Goal: Find specific page/section: Find specific page/section

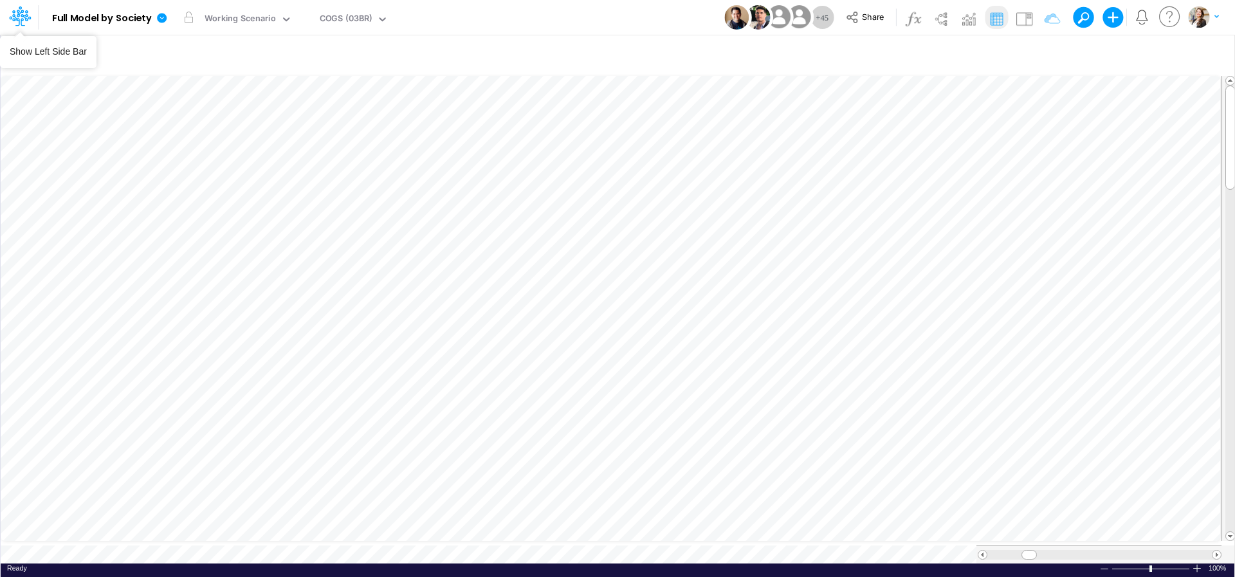
click at [17, 19] on icon at bounding box center [16, 20] width 8 height 12
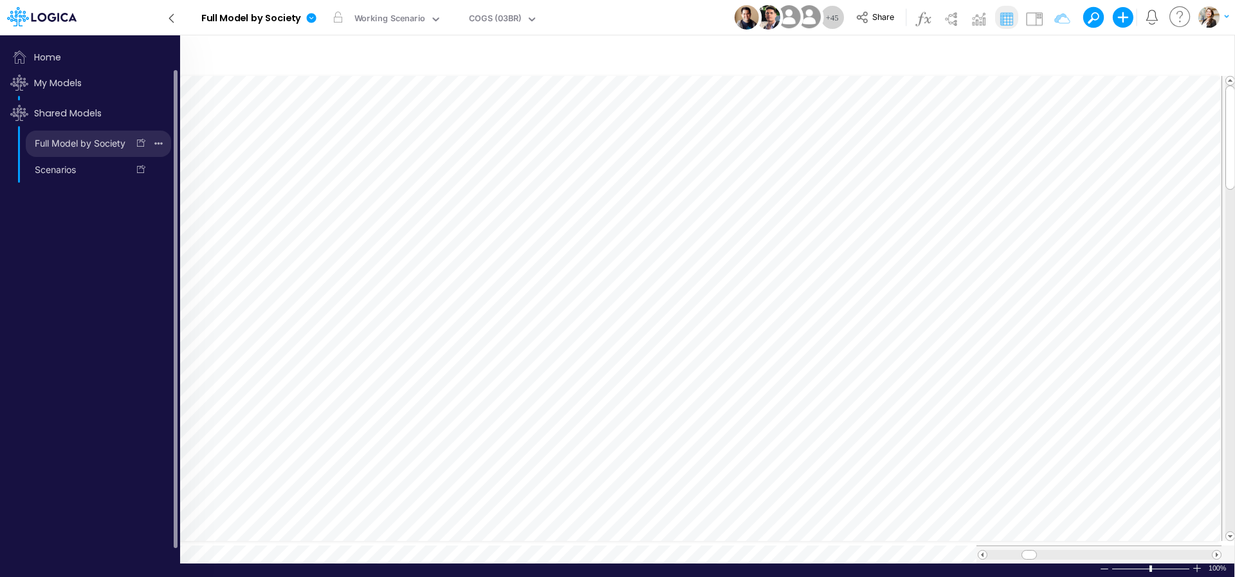
click at [58, 142] on link "Full Model by Society" at bounding box center [77, 143] width 102 height 21
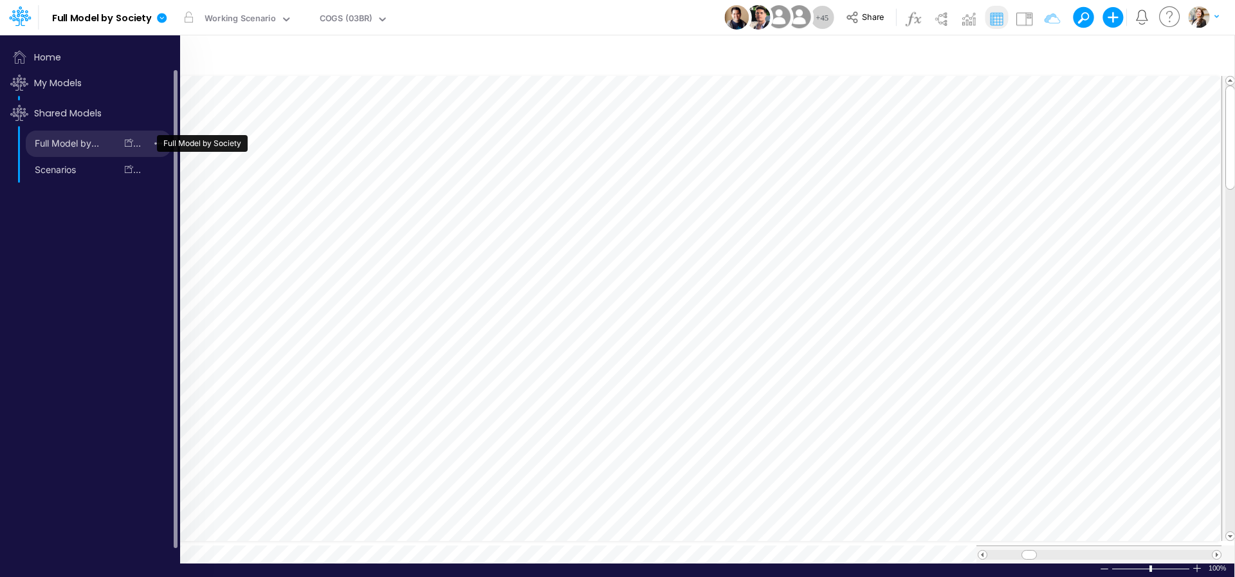
click at [58, 142] on link "Full Model by Society" at bounding box center [71, 143] width 90 height 21
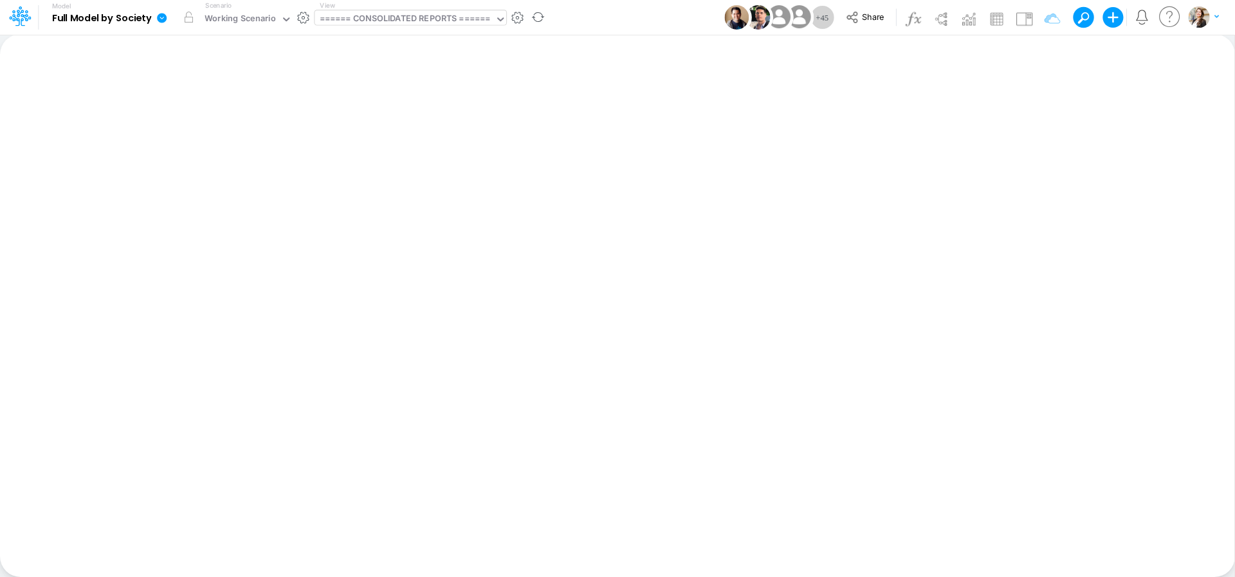
click at [444, 21] on div "====== CONSOLIDATED REPORTS ======" at bounding box center [405, 19] width 171 height 15
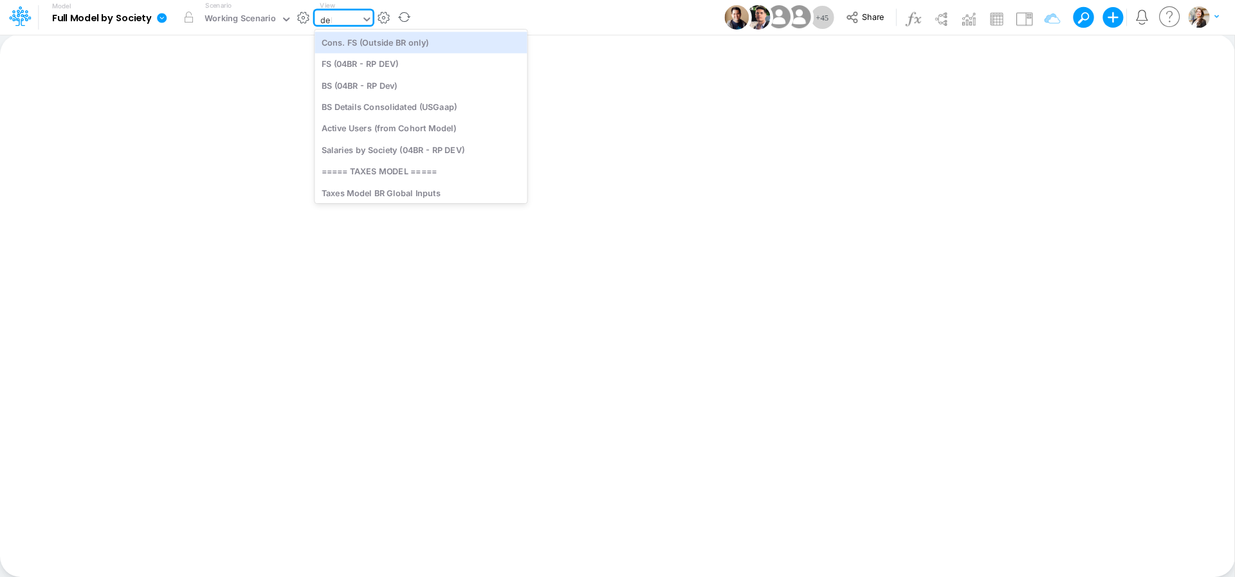
type input "debt"
click at [398, 50] on div "Debt Schedules - Loans" at bounding box center [402, 42] width 174 height 21
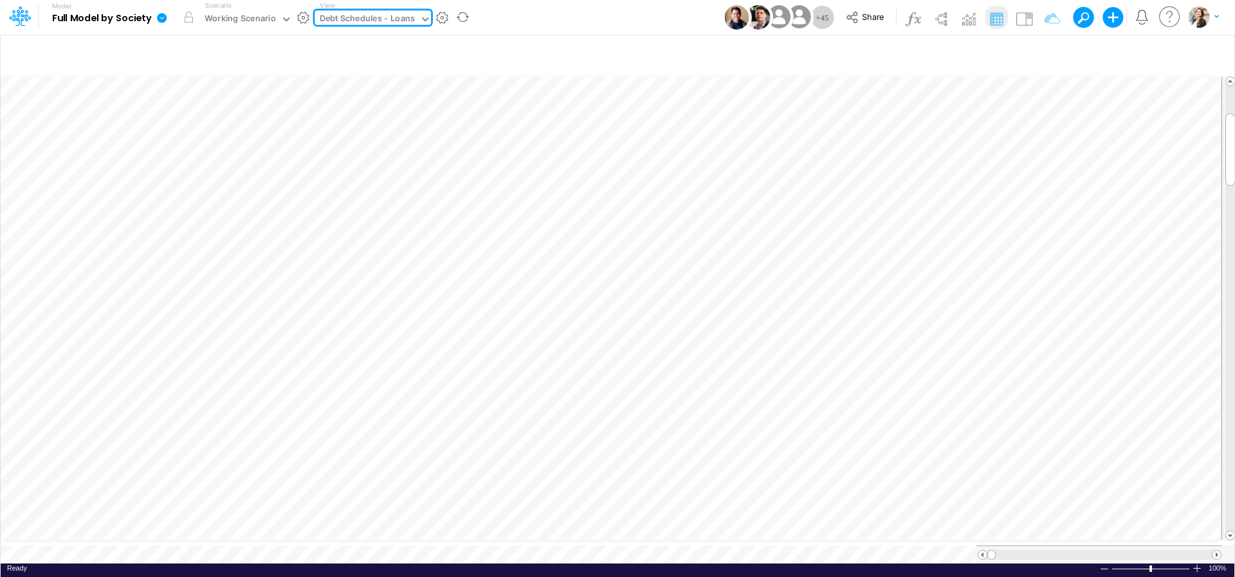
click at [378, 19] on div "Debt Schedules - Loans" at bounding box center [368, 19] width 96 height 15
type input "cogs"
click at [378, 64] on div "COGS (03BR)" at bounding box center [402, 63] width 174 height 21
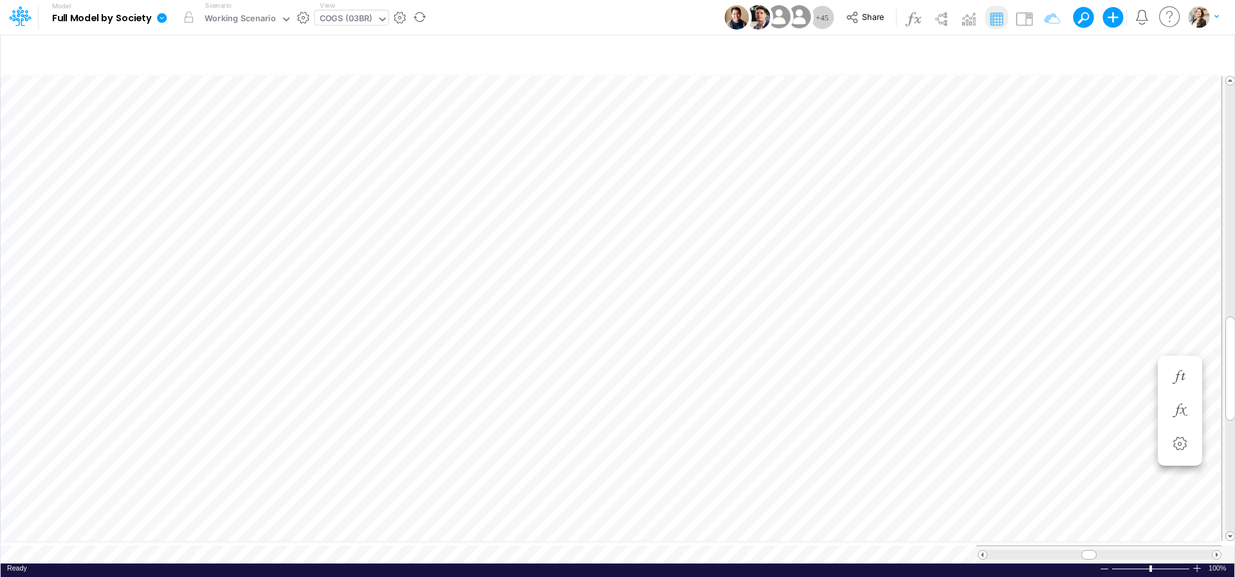
scroll to position [5, 14]
click at [345, 21] on div "COGS (03BR)" at bounding box center [346, 19] width 53 height 15
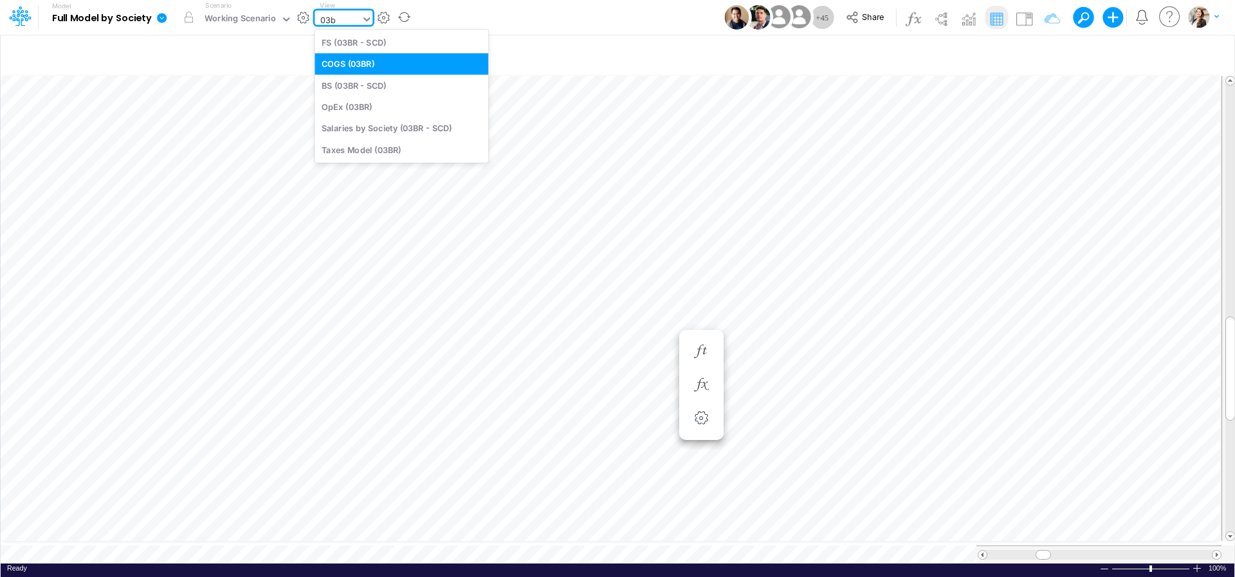
type input "03br"
click at [371, 84] on div "BS (03BR - SCD)" at bounding box center [402, 85] width 174 height 21
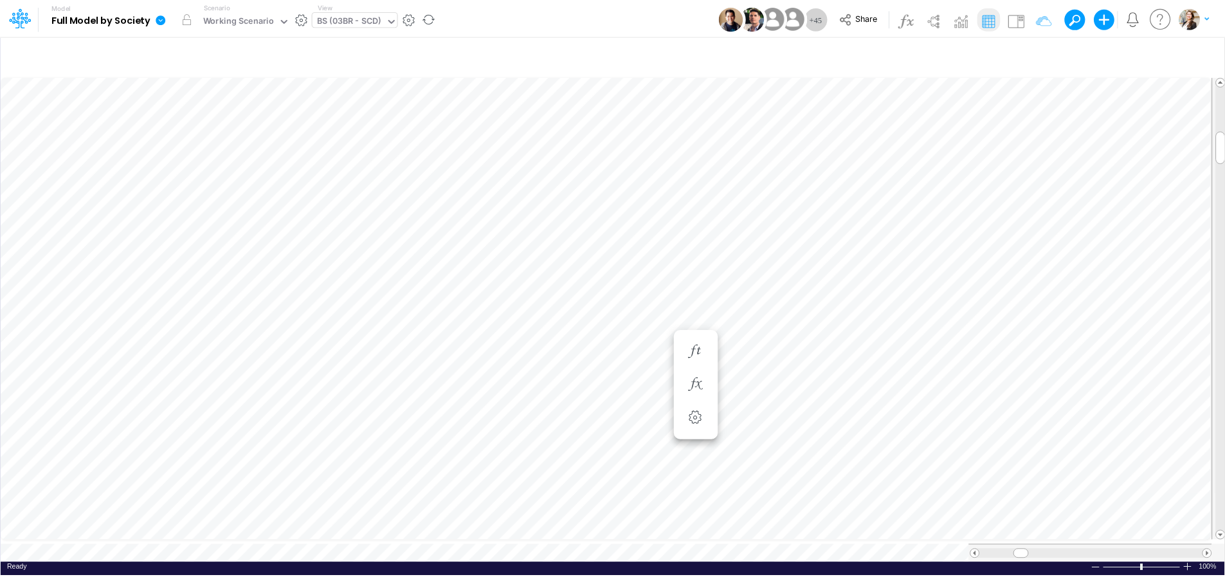
scroll to position [5, 41]
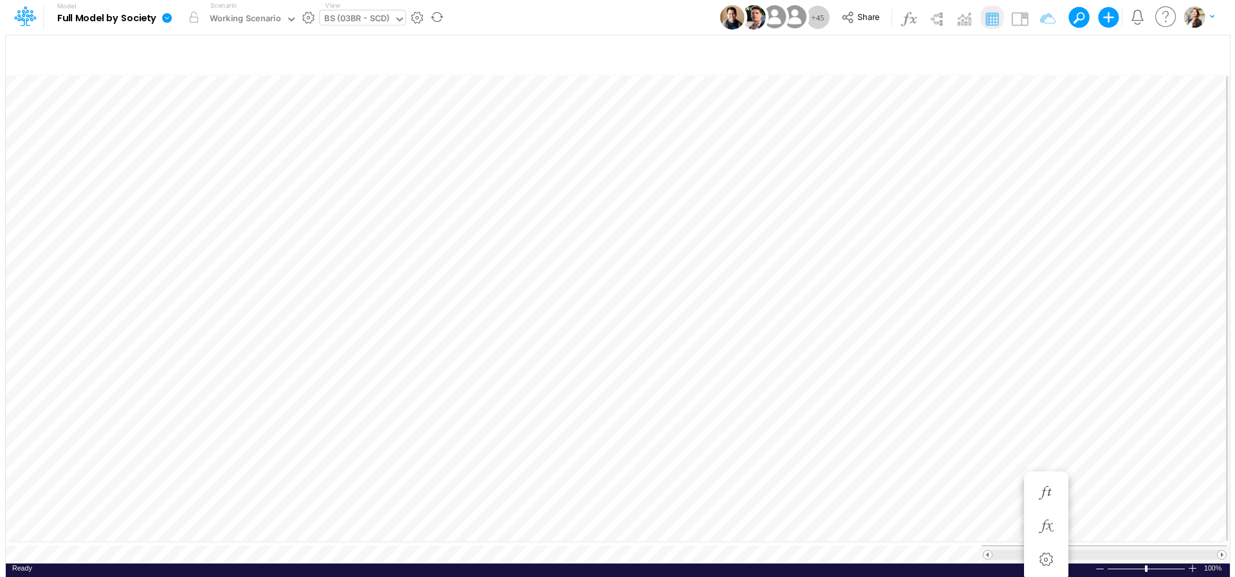
scroll to position [5, 39]
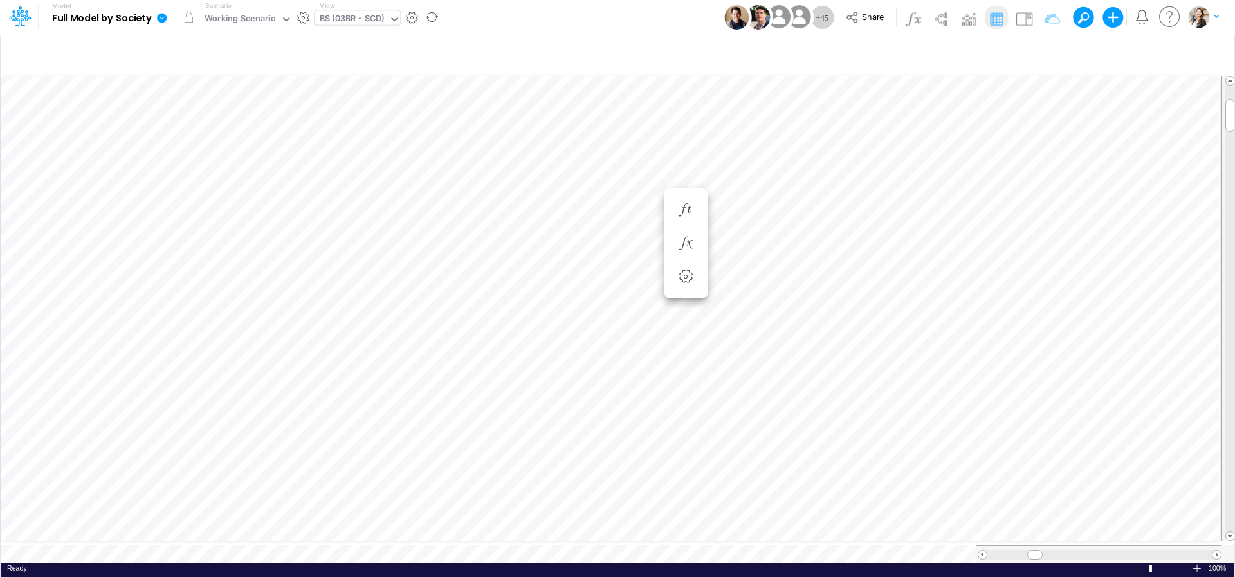
click at [362, 17] on div "BS (03BR - SCD)" at bounding box center [352, 19] width 65 height 15
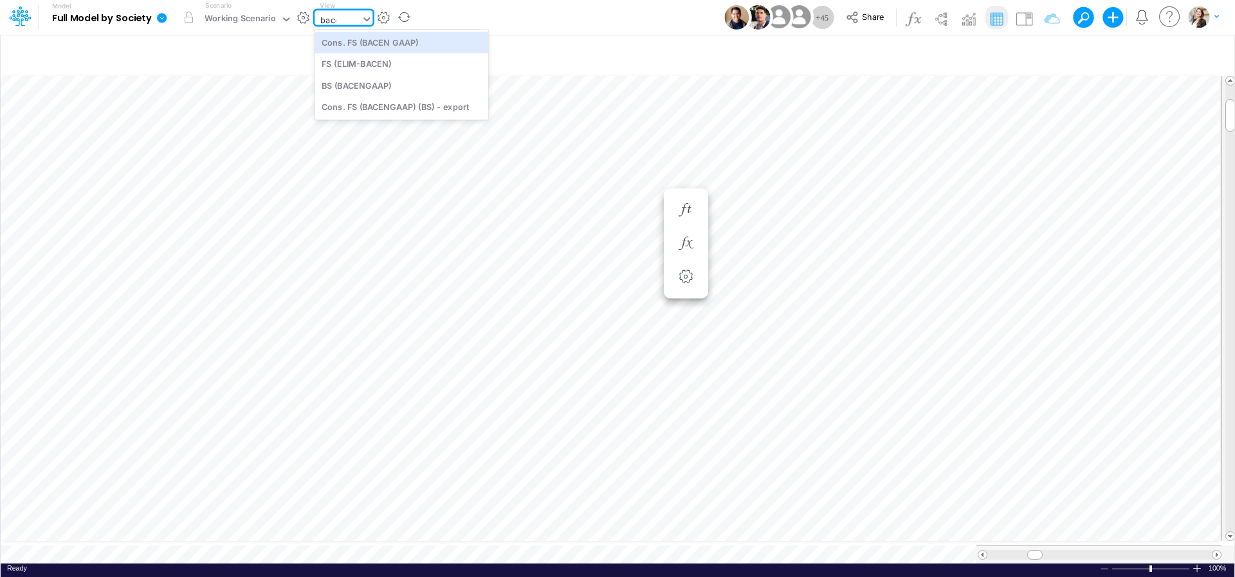
type input "bacen"
click at [368, 83] on div "BS (BACENGAAP)" at bounding box center [402, 85] width 174 height 21
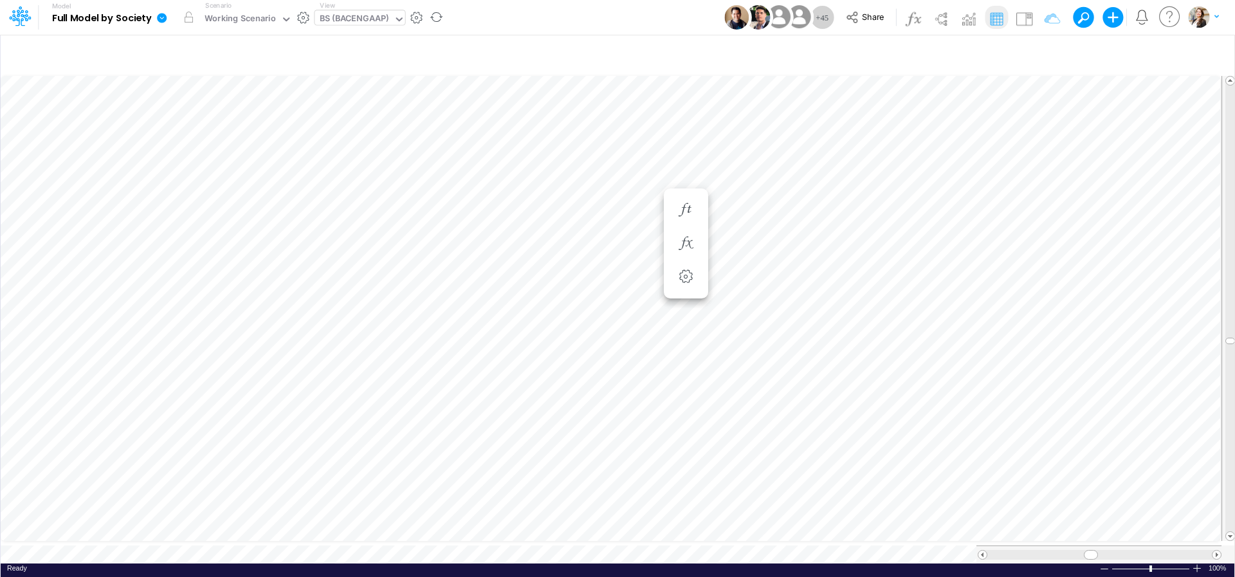
scroll to position [5, 42]
